Goal: Find specific page/section: Find specific page/section

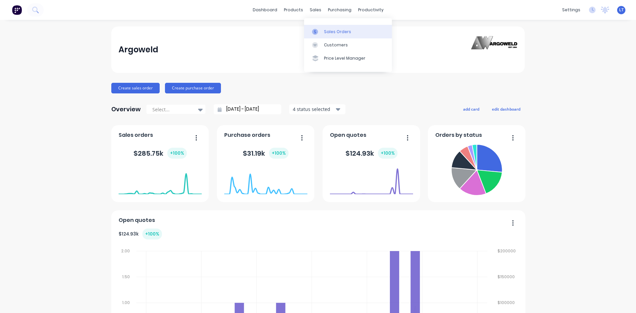
click at [339, 34] on div "Sales Orders" at bounding box center [337, 32] width 27 height 6
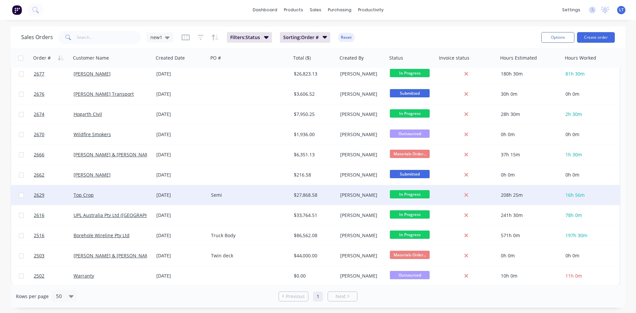
scroll to position [268, 0]
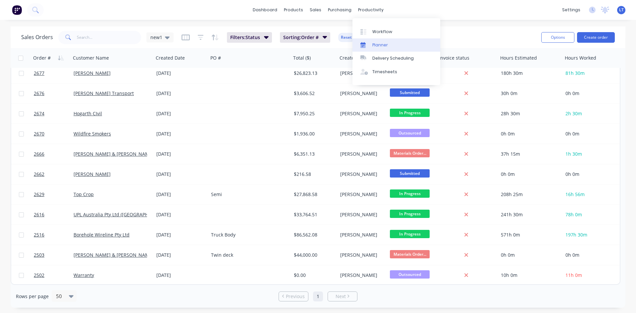
click at [379, 44] on div "Planner" at bounding box center [380, 45] width 16 height 6
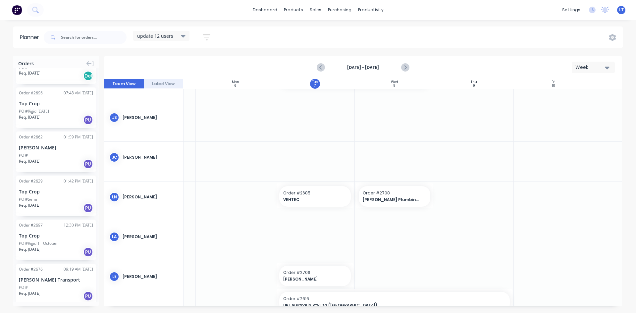
scroll to position [688, 0]
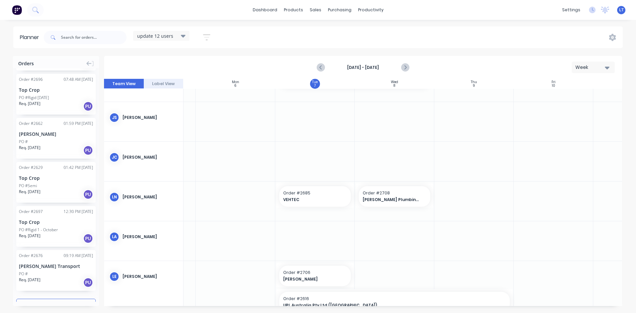
click at [43, 299] on button "Load more orders" at bounding box center [56, 305] width 80 height 12
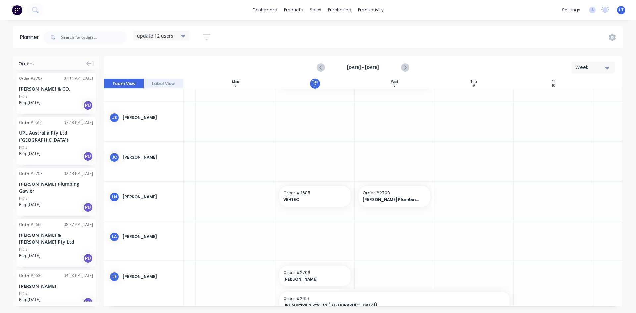
scroll to position [0, 0]
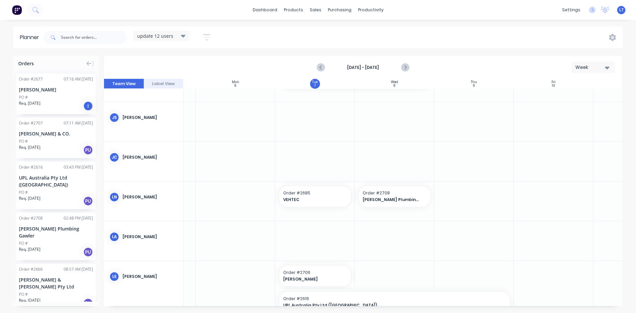
click at [208, 35] on icon "button" at bounding box center [206, 37] width 7 height 8
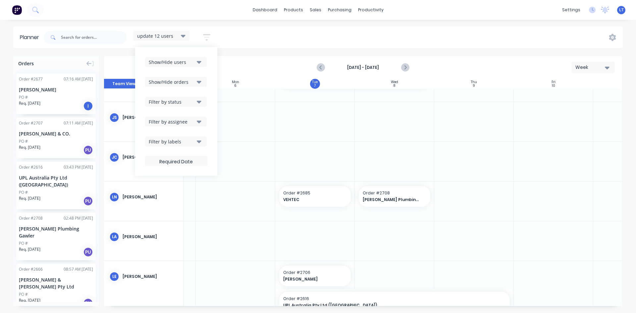
click at [202, 142] on button "Filter by labels" at bounding box center [176, 141] width 62 height 10
click at [211, 123] on div "Show/Hide users Show/Hide orders Filter by status Filter by assignee Filter by …" at bounding box center [176, 111] width 82 height 129
click at [199, 100] on icon "button" at bounding box center [199, 101] width 5 height 7
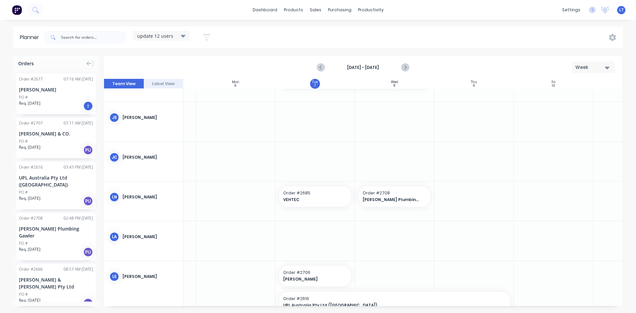
click at [254, 45] on div "update 12 users Save new view None edit update 12 users (Default) edit employee…" at bounding box center [332, 37] width 580 height 20
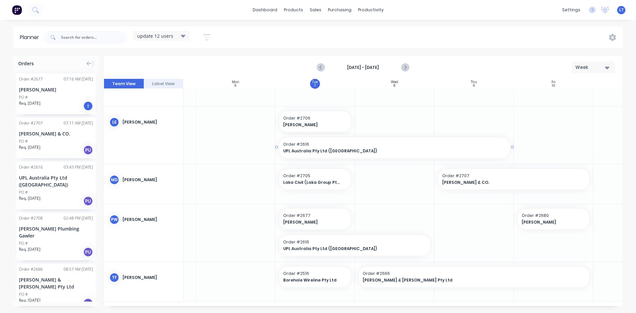
scroll to position [224, 67]
click at [467, 277] on span "[PERSON_NAME] & [PERSON_NAME] Pty Ltd" at bounding box center [463, 280] width 200 height 6
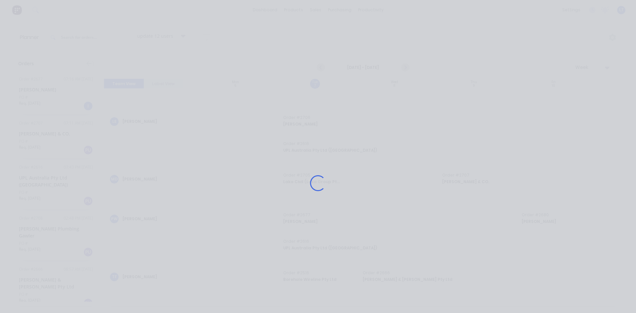
scroll to position [219, 67]
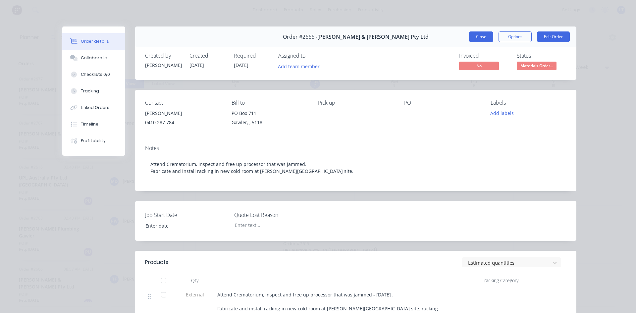
click at [476, 38] on button "Close" at bounding box center [481, 36] width 24 height 11
